Goal: Information Seeking & Learning: Learn about a topic

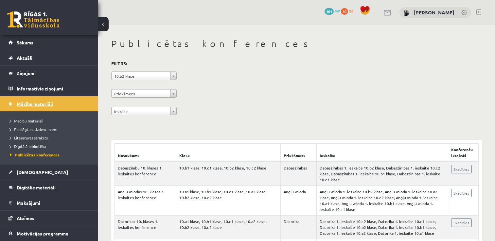
scroll to position [98, 0]
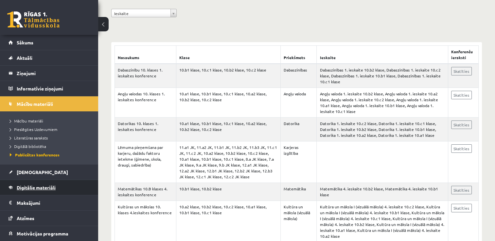
click at [28, 186] on span "Digitālie materiāli" at bounding box center [36, 188] width 39 height 6
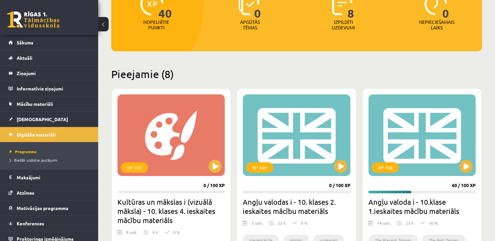
scroll to position [131, 0]
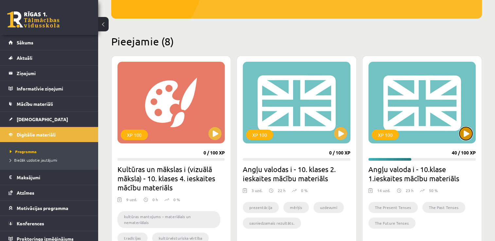
click at [463, 133] on button at bounding box center [465, 133] width 13 height 13
click at [456, 138] on div "XP 100" at bounding box center [421, 103] width 107 height 82
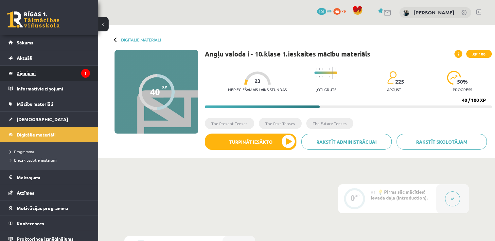
click at [21, 75] on legend "Ziņojumi 1" at bounding box center [53, 73] width 73 height 15
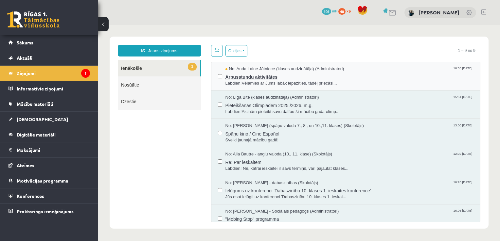
click at [295, 74] on span "Ārpusstundu aktivitātes" at bounding box center [349, 76] width 248 height 8
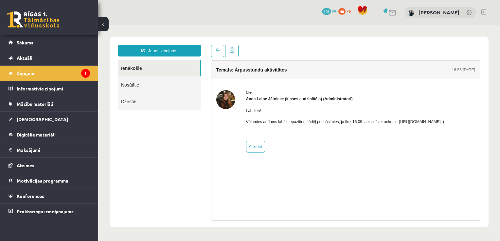
drag, startPoint x: 395, startPoint y: 122, endPoint x: 465, endPoint y: 124, distance: 70.3
click at [444, 124] on p "Vēlamies ar Jums labāk iepazīties, tādēļ priecāsimies, ja līdz 15.09. aizpildīs…" at bounding box center [345, 122] width 198 height 6
copy p "https://forms.gle/mVxkUEapGFxHM7hU7"
click at [44, 91] on legend "Informatīvie ziņojumi 0" at bounding box center [53, 88] width 73 height 15
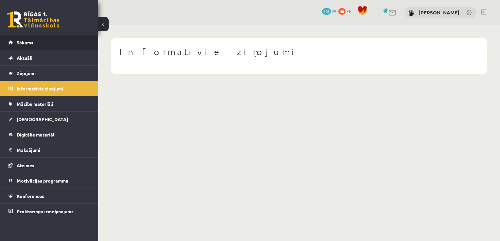
click at [22, 42] on span "Sākums" at bounding box center [25, 43] width 17 height 6
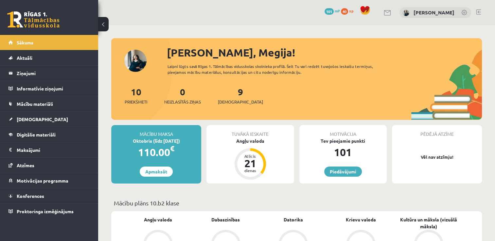
click at [348, 12] on span "40" at bounding box center [344, 11] width 7 height 7
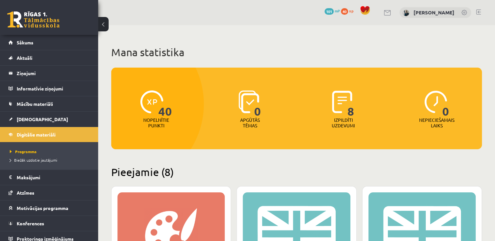
scroll to position [33, 0]
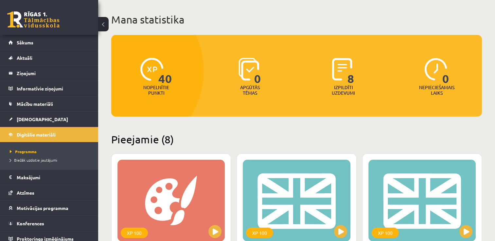
click at [256, 75] on span "0" at bounding box center [257, 71] width 7 height 27
click at [254, 93] on p "Apgūtās tēmas" at bounding box center [249, 90] width 25 height 11
drag, startPoint x: 232, startPoint y: 69, endPoint x: 261, endPoint y: 96, distance: 40.2
click at [261, 96] on div "0 Apgūtās tēmas" at bounding box center [250, 77] width 90 height 45
drag, startPoint x: 261, startPoint y: 96, endPoint x: 264, endPoint y: 96, distance: 3.3
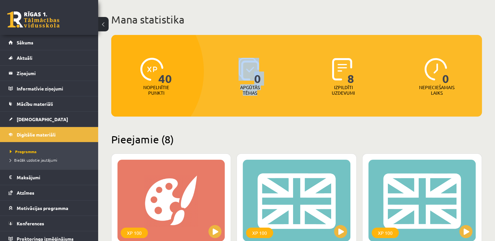
click at [264, 96] on div "0 Apgūtās tēmas" at bounding box center [250, 77] width 90 height 45
click at [264, 92] on div "Apgūtās tēmas" at bounding box center [249, 92] width 29 height 15
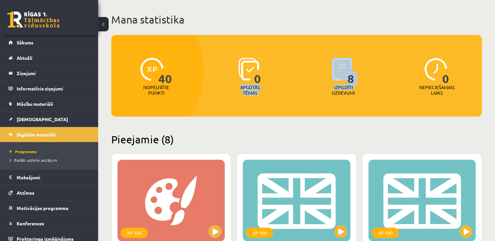
drag, startPoint x: 236, startPoint y: 86, endPoint x: 315, endPoint y: 100, distance: 80.4
click at [315, 100] on div "40 Nopelnītie punkti 0 Apgūtās tēmas 8 Izpildīti uzdevumi 0 Nepieciešamais laiks" at bounding box center [296, 76] width 370 height 82
drag, startPoint x: 315, startPoint y: 100, endPoint x: 263, endPoint y: 97, distance: 51.7
click at [263, 97] on div "Apgūtās tēmas" at bounding box center [249, 92] width 29 height 15
click at [258, 79] on span "0" at bounding box center [257, 71] width 7 height 27
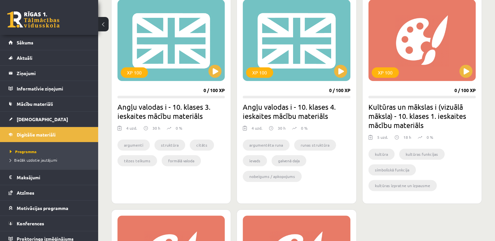
scroll to position [409, 0]
click at [462, 75] on button at bounding box center [465, 71] width 13 height 13
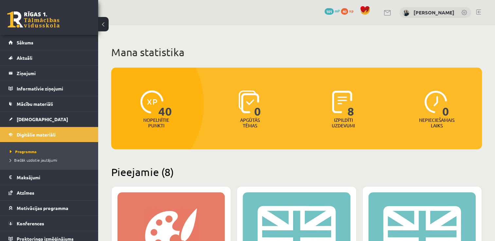
click at [483, 13] on div "0 Dāvanas 101 mP 40 xp [PERSON_NAME]" at bounding box center [296, 12] width 397 height 25
click at [477, 11] on link at bounding box center [478, 11] width 5 height 5
